Goal: Task Accomplishment & Management: Use online tool/utility

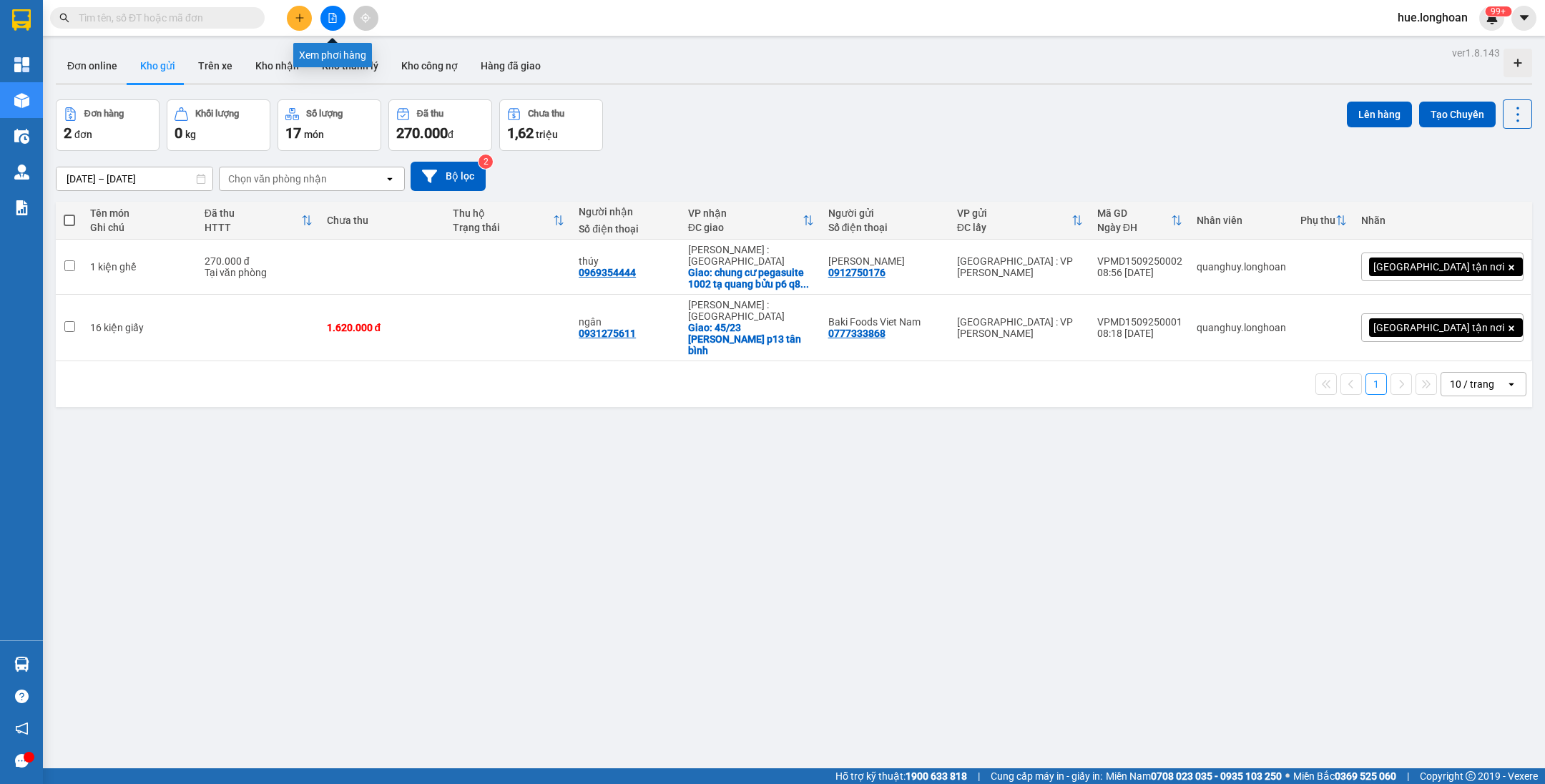
click at [335, 16] on icon "file-add" at bounding box center [332, 18] width 10 height 10
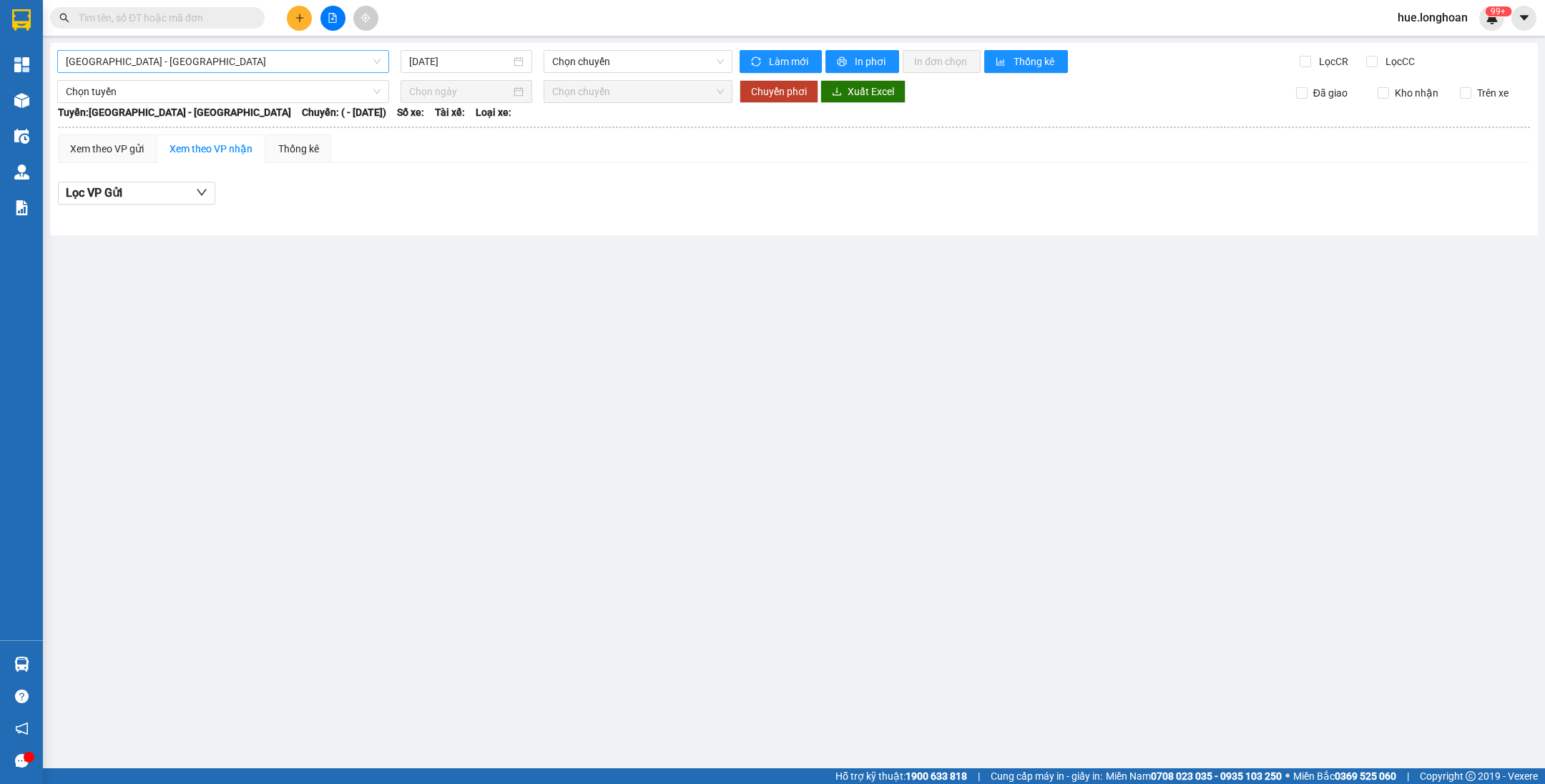
click at [326, 54] on span "Hải Phòng - Hà Nội" at bounding box center [222, 62] width 314 height 21
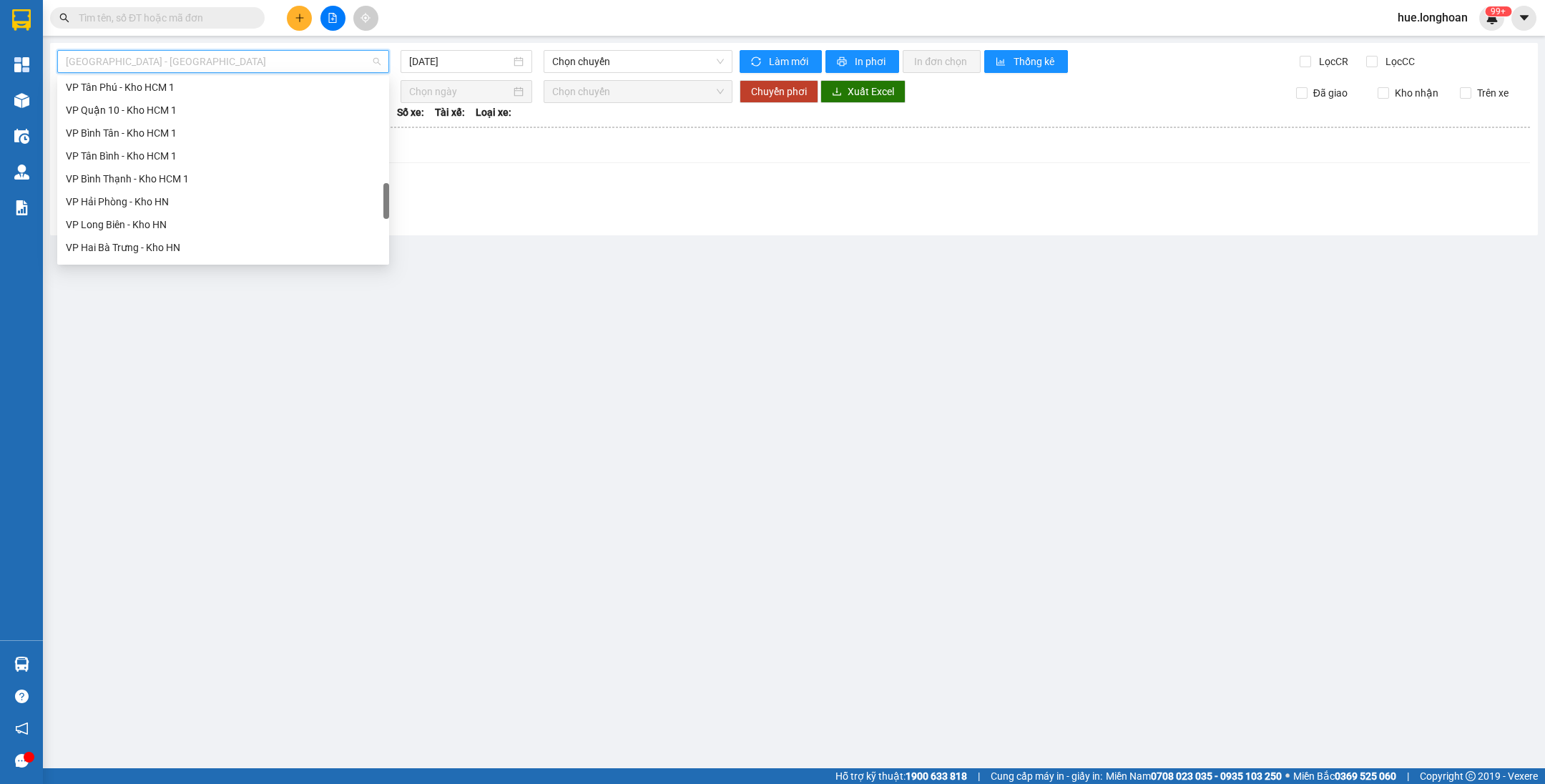
scroll to position [859, 0]
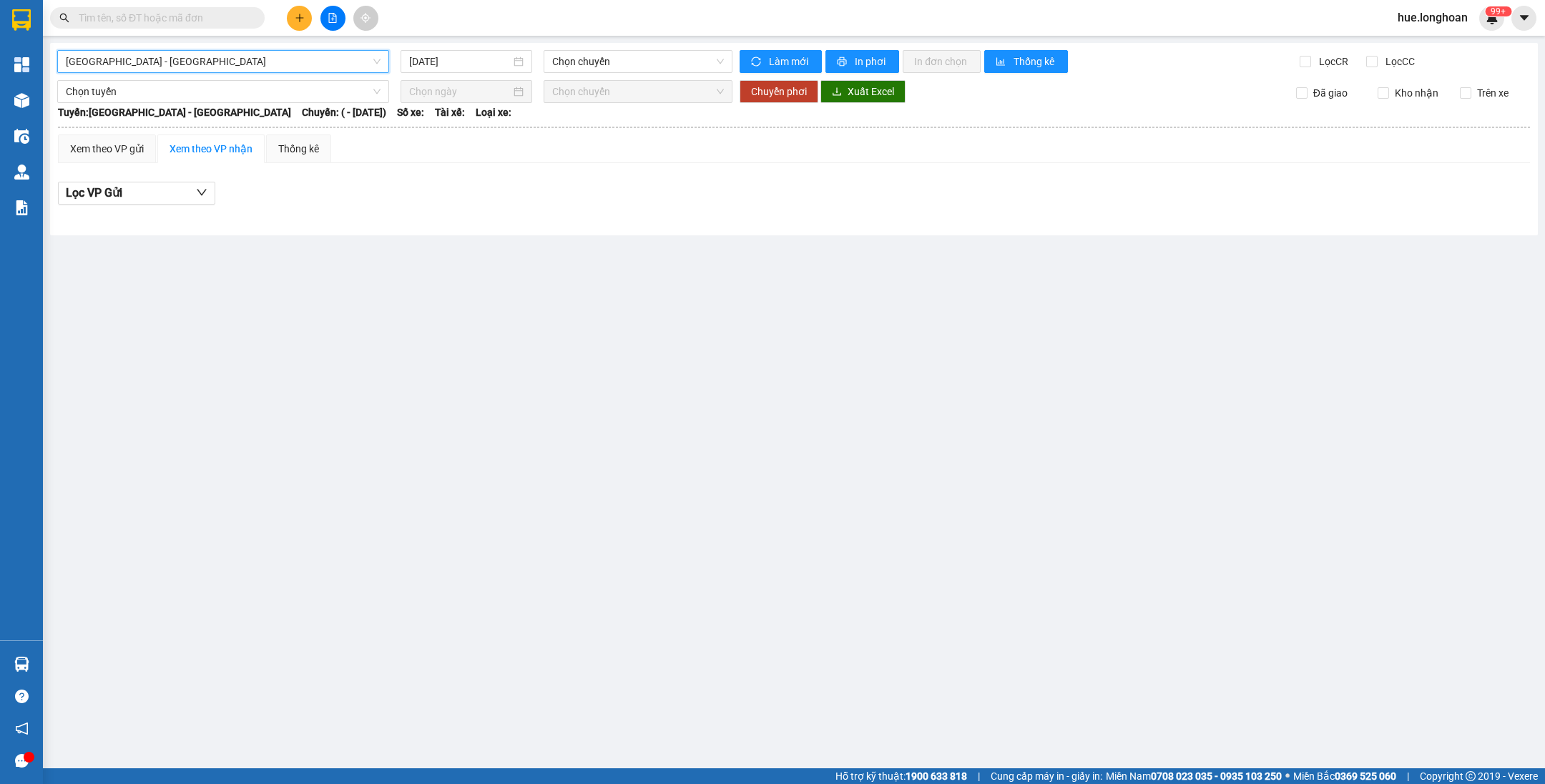
click at [259, 62] on span "Hải Phòng - Hà Nội" at bounding box center [222, 62] width 314 height 21
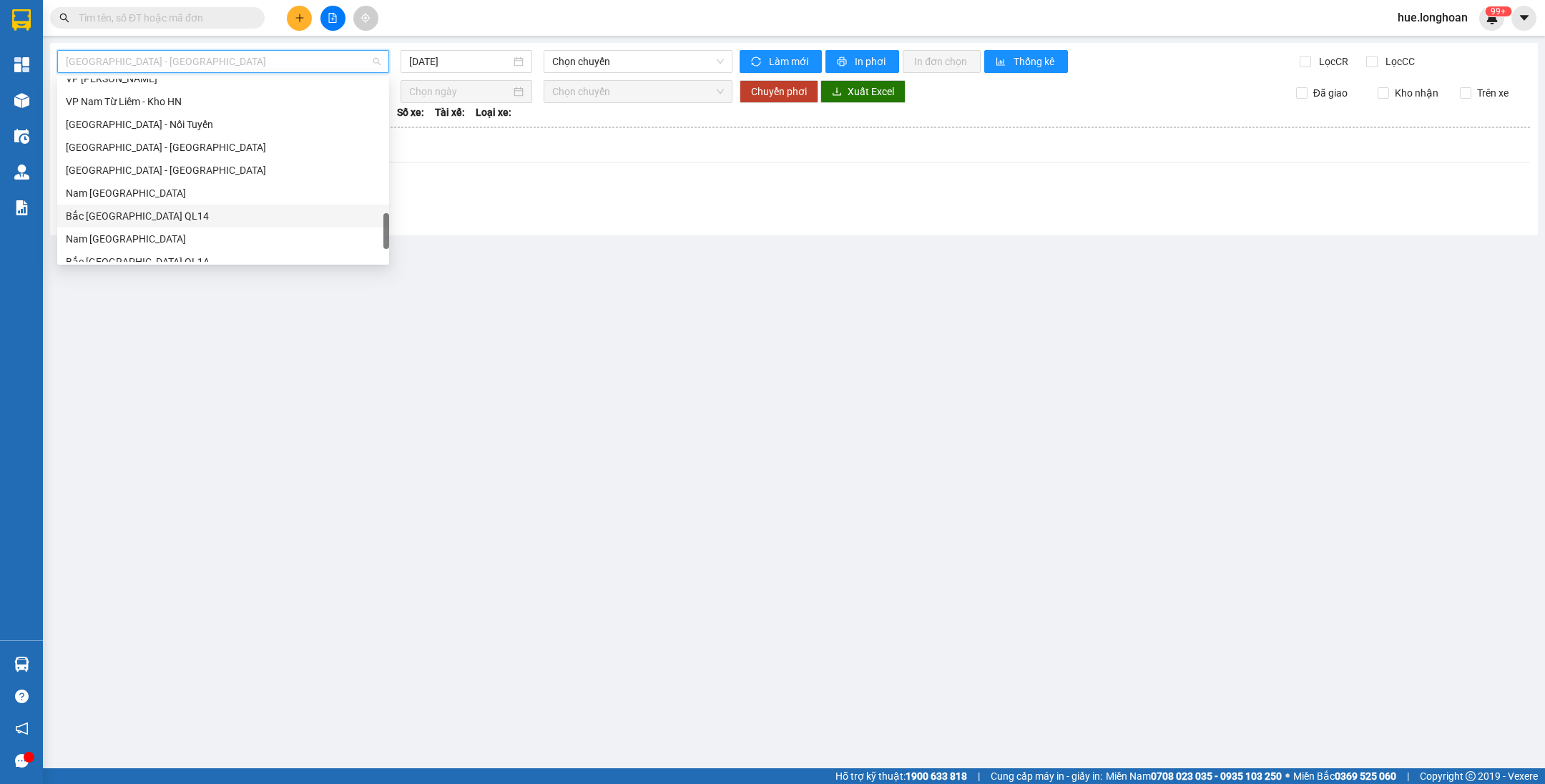
scroll to position [967, 0]
click at [164, 178] on div "Bắc Trung Nam QL1A" at bounding box center [222, 176] width 314 height 16
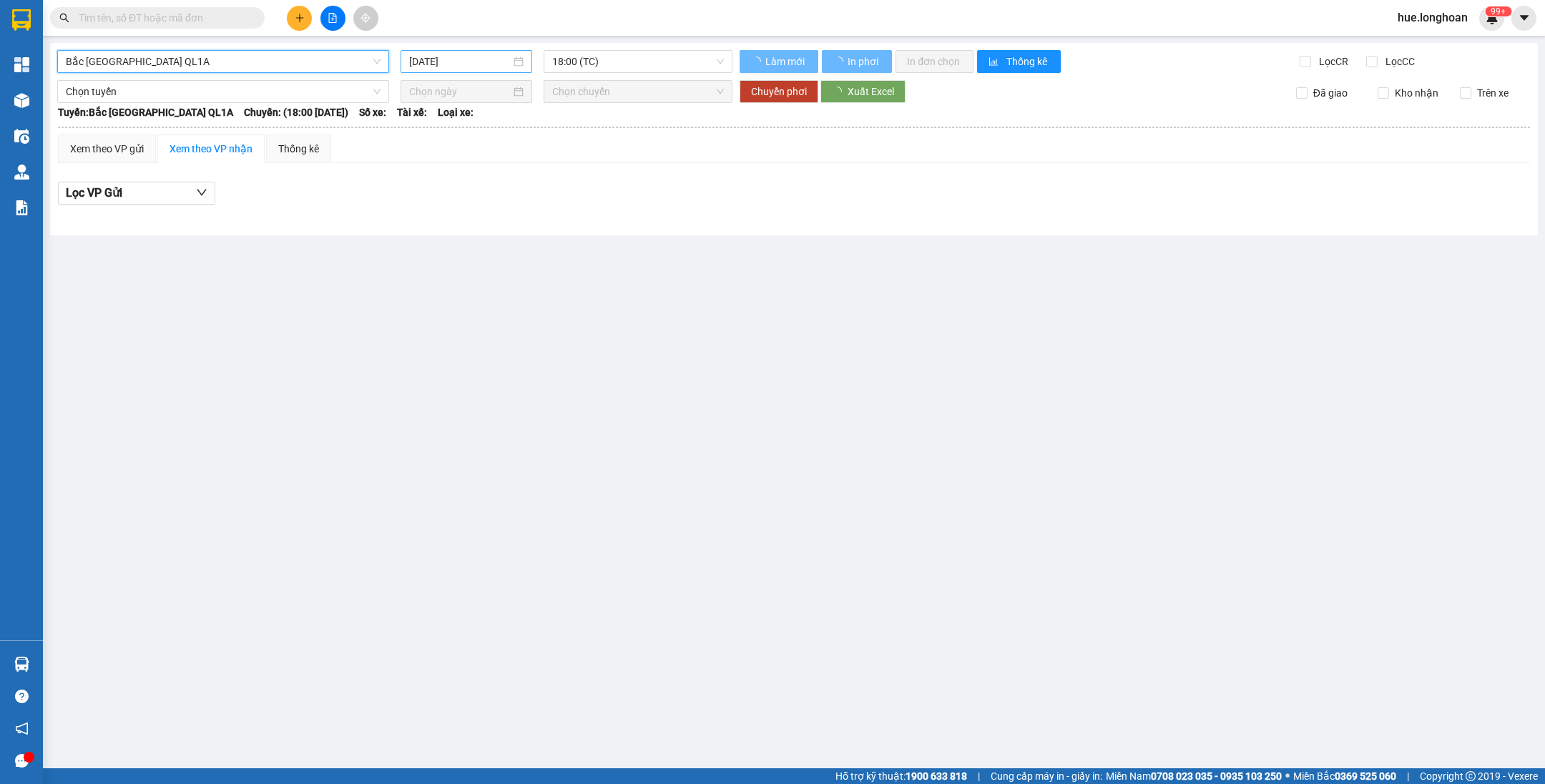
click at [486, 59] on input "15/09/2025" at bounding box center [460, 61] width 102 height 16
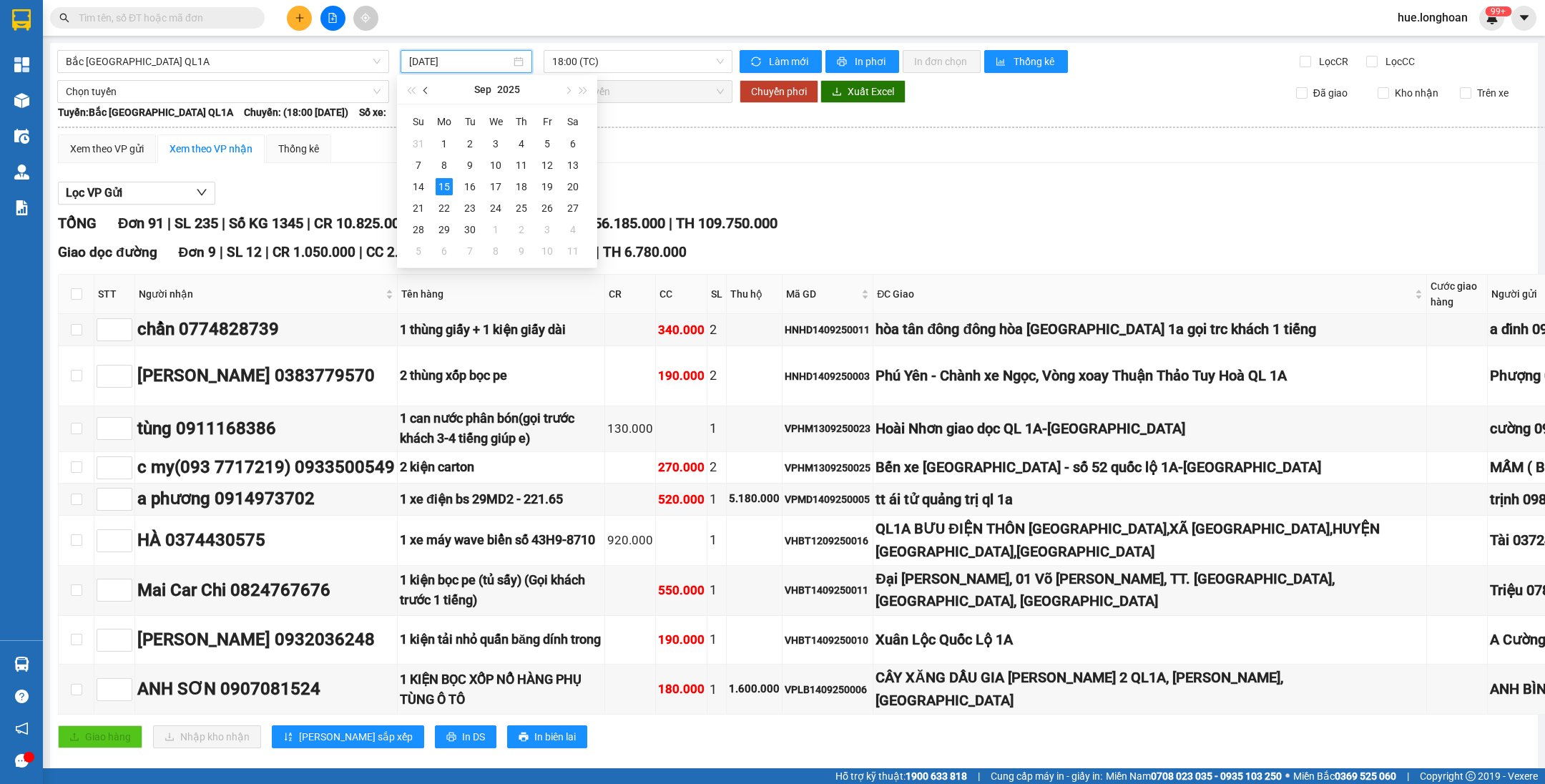
click at [423, 92] on button "button" at bounding box center [426, 89] width 16 height 29
click at [444, 147] on div "1" at bounding box center [444, 144] width 17 height 17
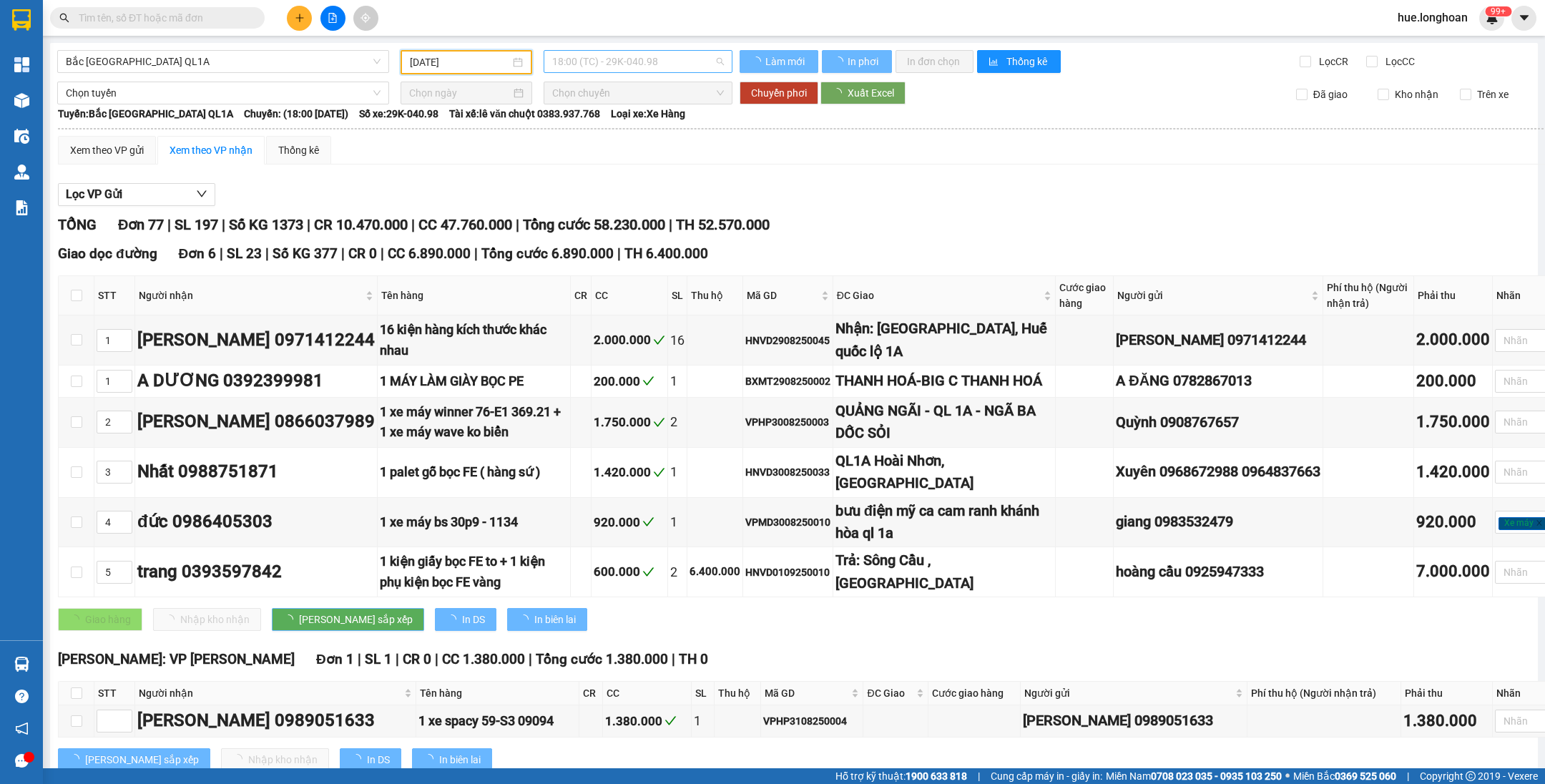
click at [594, 64] on span "18:00 (TC) - 29K-040.98" at bounding box center [638, 62] width 172 height 21
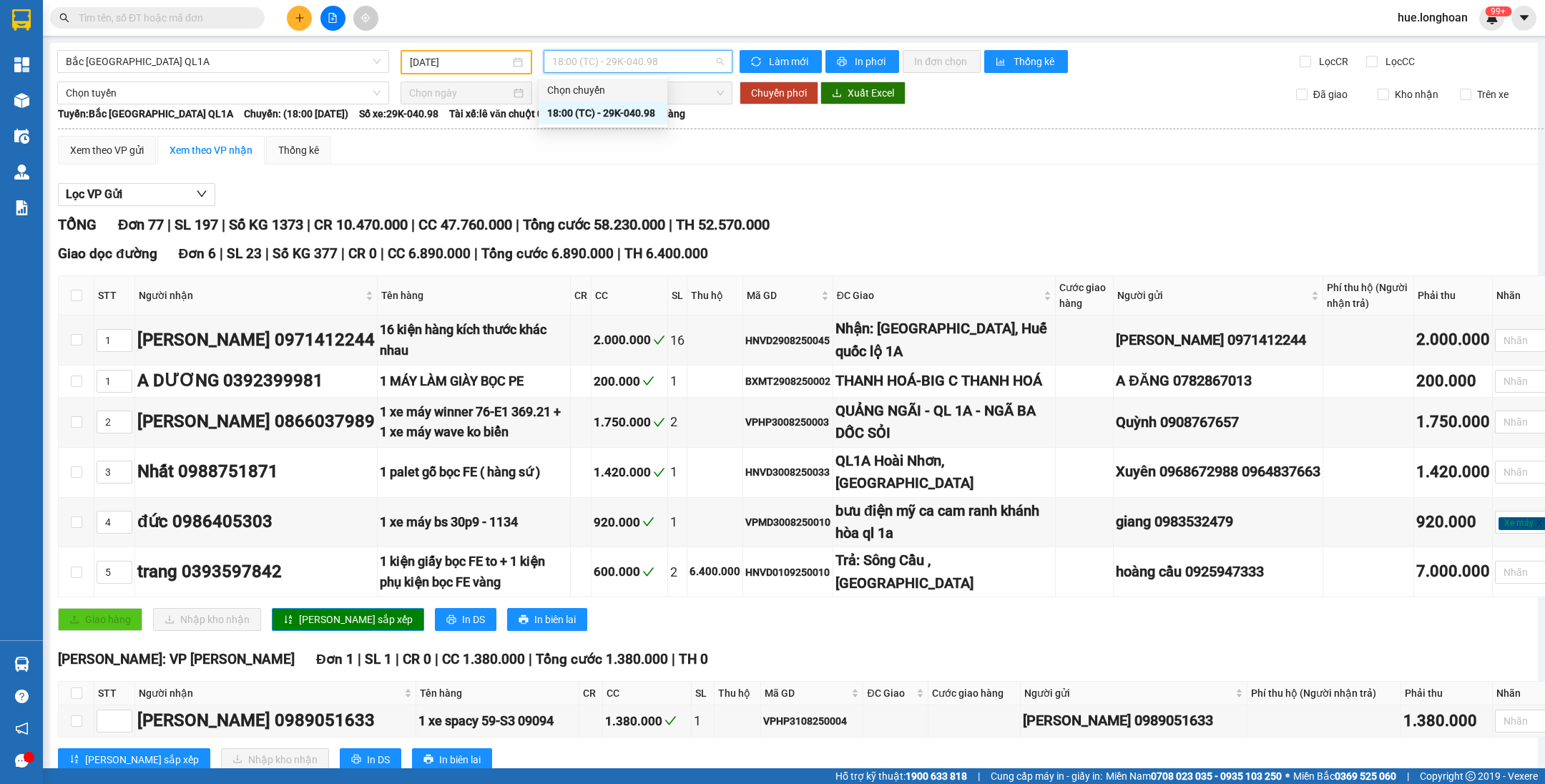
click at [497, 66] on input "01/09/2025" at bounding box center [460, 62] width 100 height 16
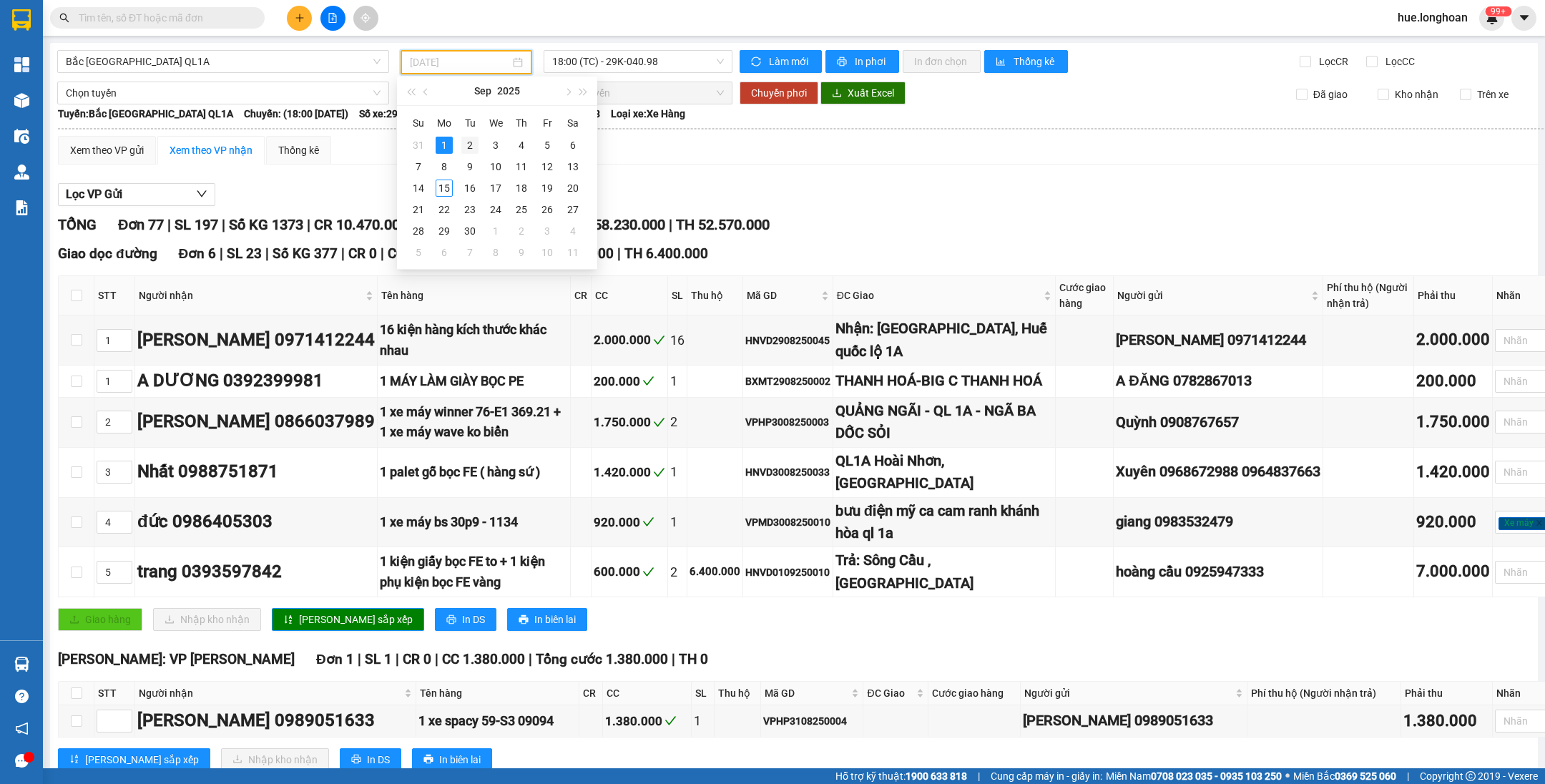
click at [473, 140] on div "2" at bounding box center [470, 144] width 17 height 17
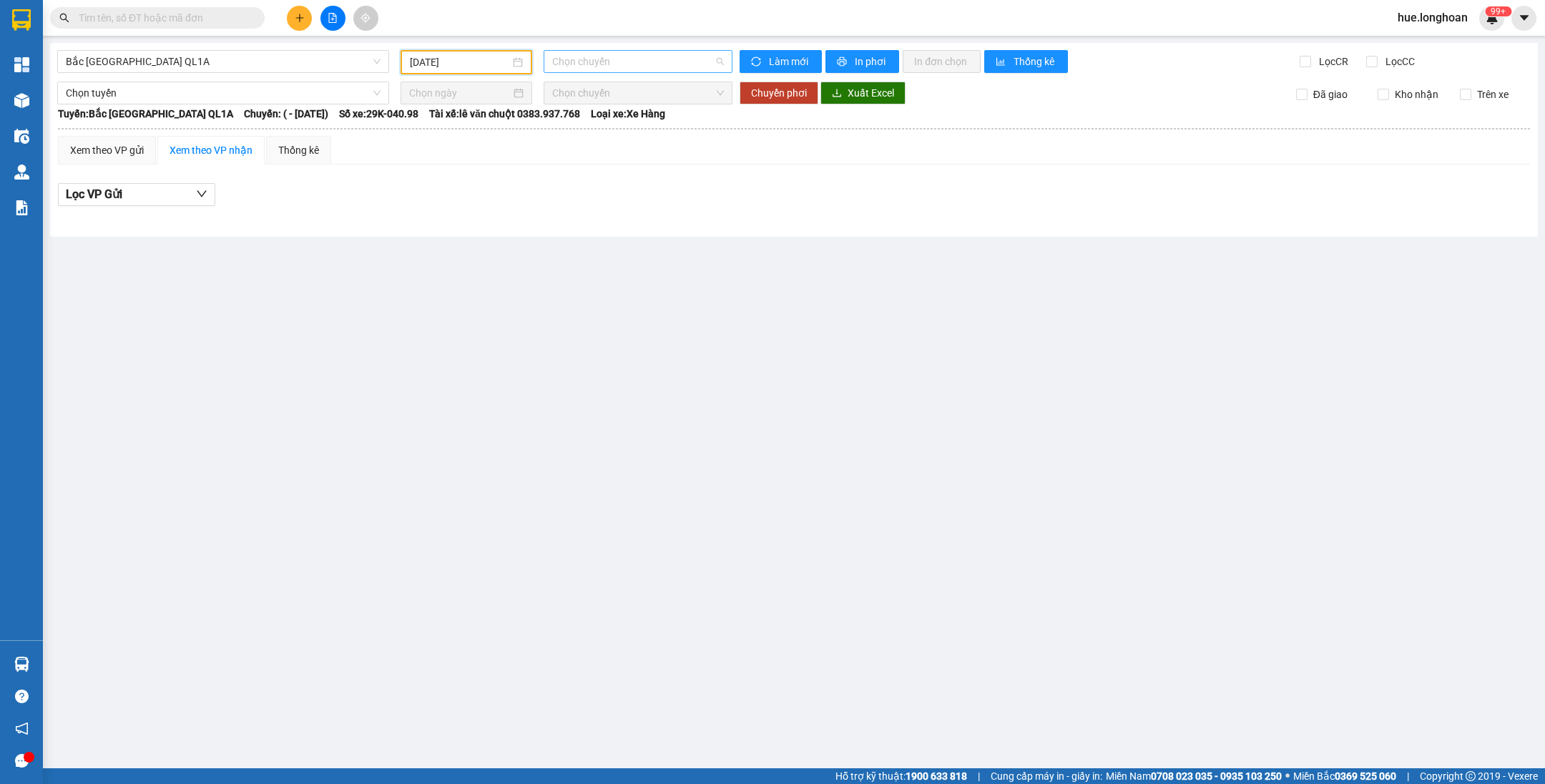
click at [655, 58] on span "Chọn chuyến" at bounding box center [638, 62] width 172 height 21
click at [483, 70] on div "02/09/2025" at bounding box center [466, 62] width 131 height 25
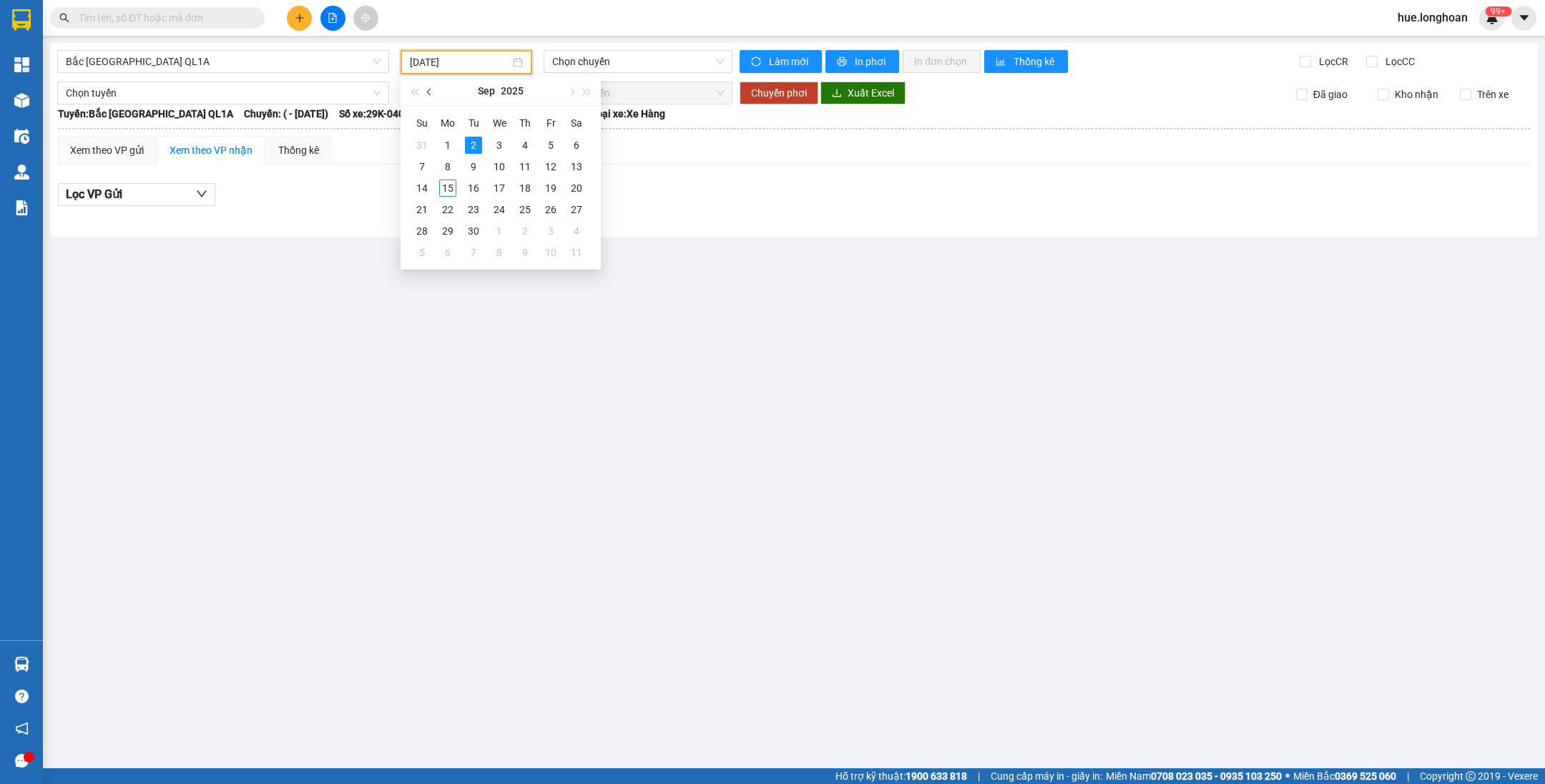
click at [432, 94] on button "button" at bounding box center [429, 90] width 16 height 29
click at [556, 144] on div "1" at bounding box center [550, 144] width 17 height 17
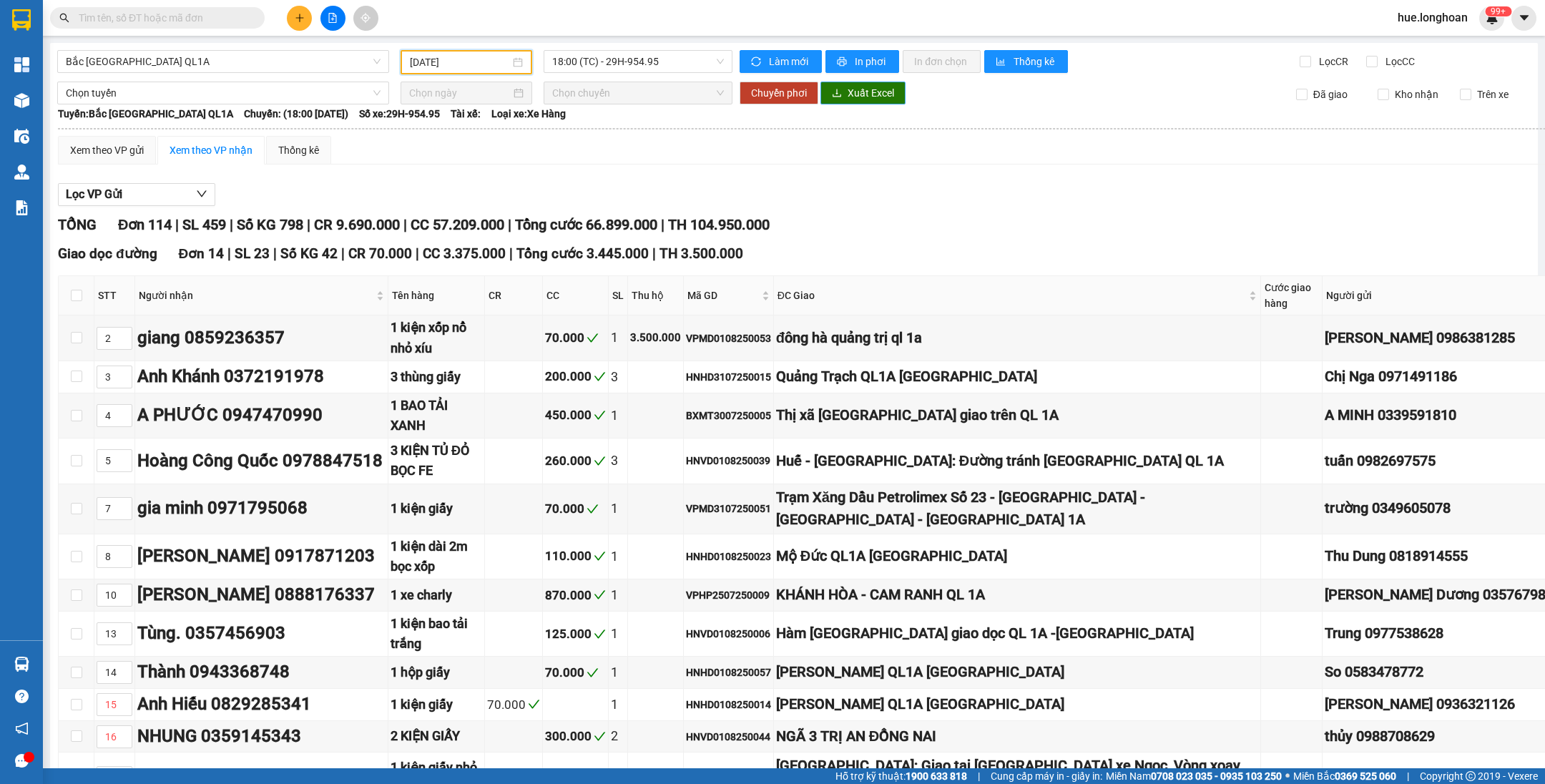
click at [873, 92] on span "Xuất Excel" at bounding box center [871, 93] width 47 height 16
click at [1020, 69] on span "Thống kê" at bounding box center [1035, 61] width 43 height 16
click at [662, 69] on span "18:00 (TC) - 29H-954.95" at bounding box center [638, 62] width 172 height 21
click at [492, 56] on input "01/08/2025" at bounding box center [460, 62] width 100 height 16
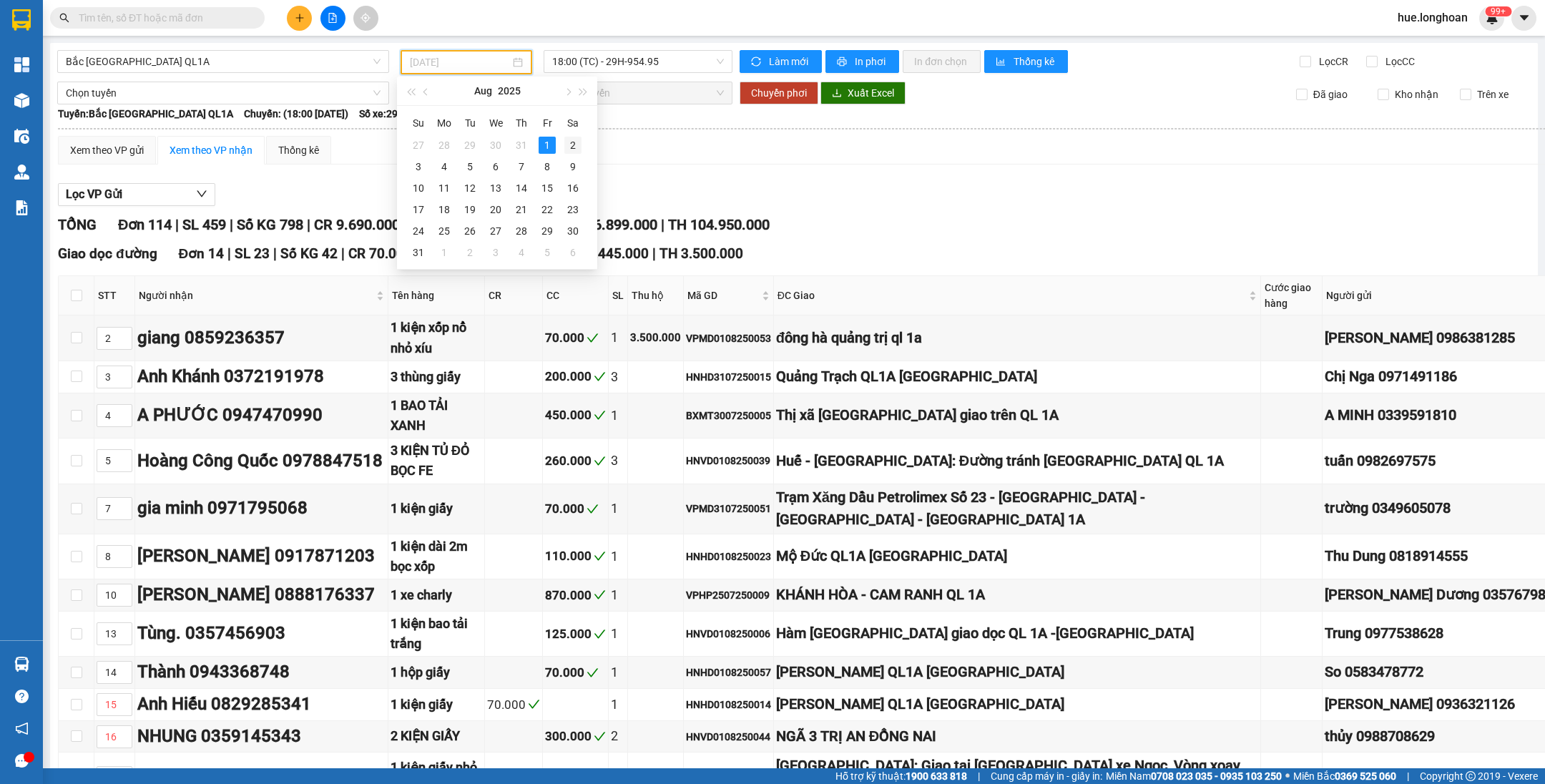
click at [570, 136] on div "2" at bounding box center [573, 144] width 17 height 17
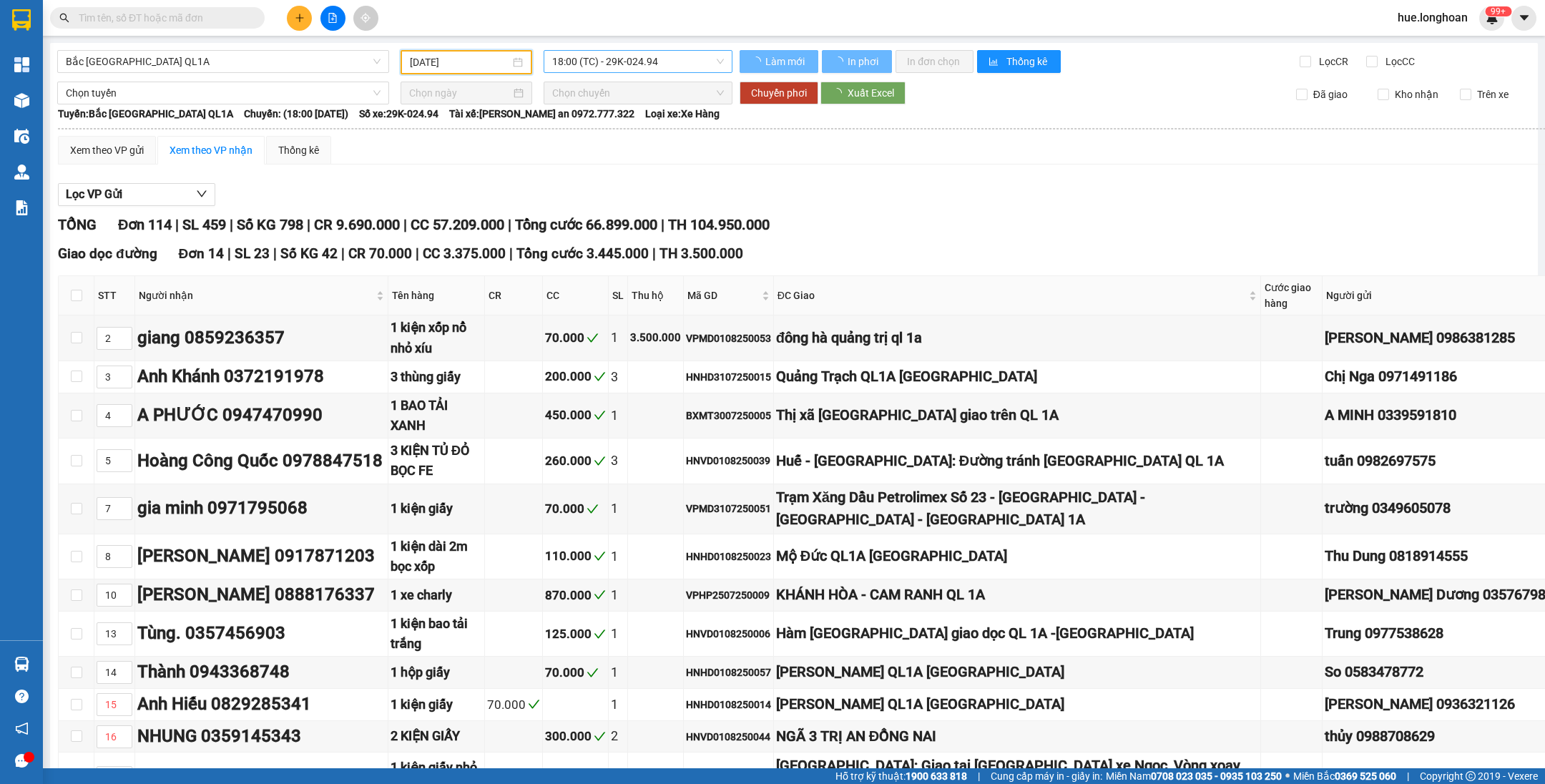
type input "02/08/2025"
click at [637, 62] on span "18:00 (TC) - 29K-024.94" at bounding box center [638, 62] width 172 height 21
